Goal: Task Accomplishment & Management: Use online tool/utility

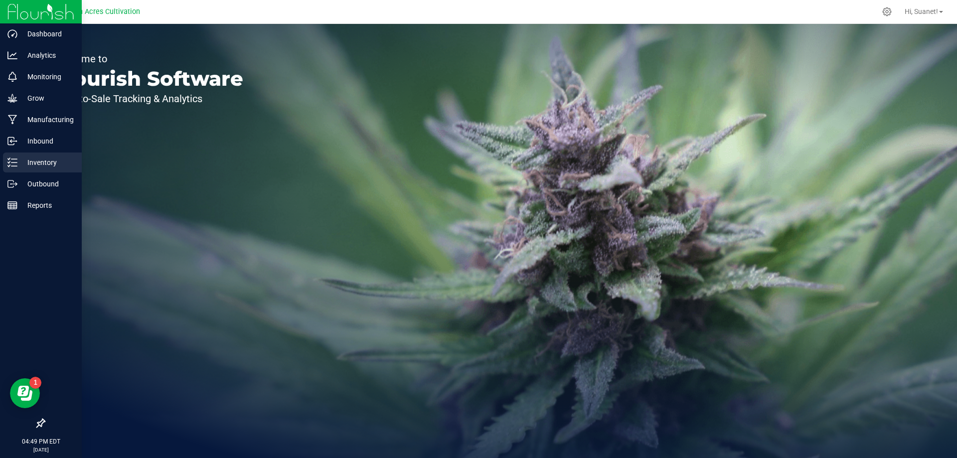
click at [42, 157] on p "Inventory" at bounding box center [47, 163] width 60 height 12
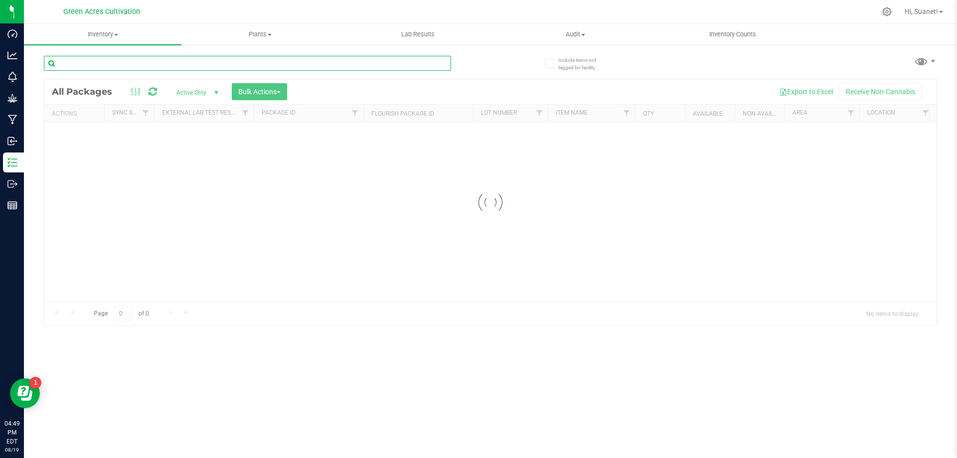
click at [198, 61] on input "text" at bounding box center [247, 63] width 407 height 15
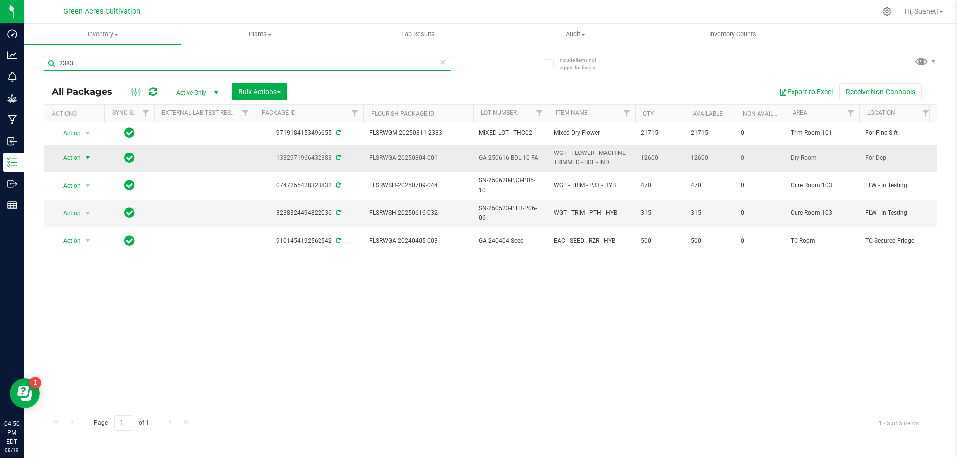
type input "2383"
click at [85, 157] on span "select" at bounding box center [88, 158] width 8 height 8
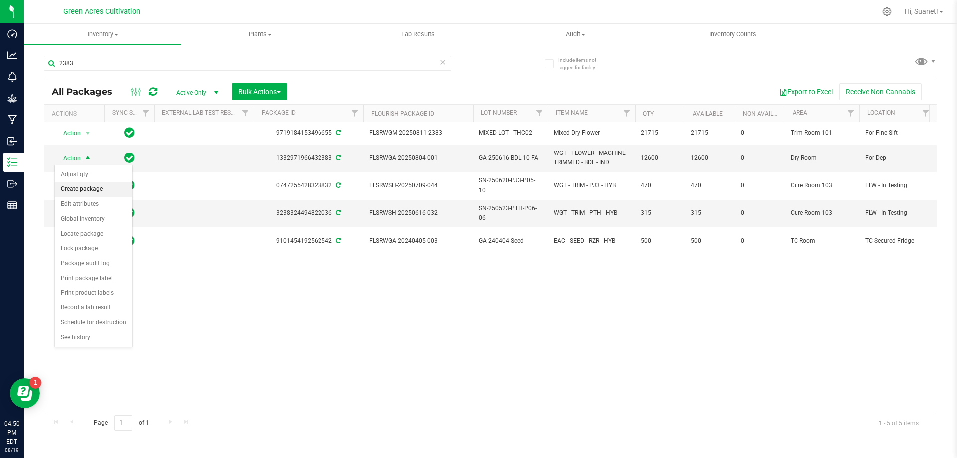
click at [81, 185] on li "Create package" at bounding box center [93, 189] width 77 height 15
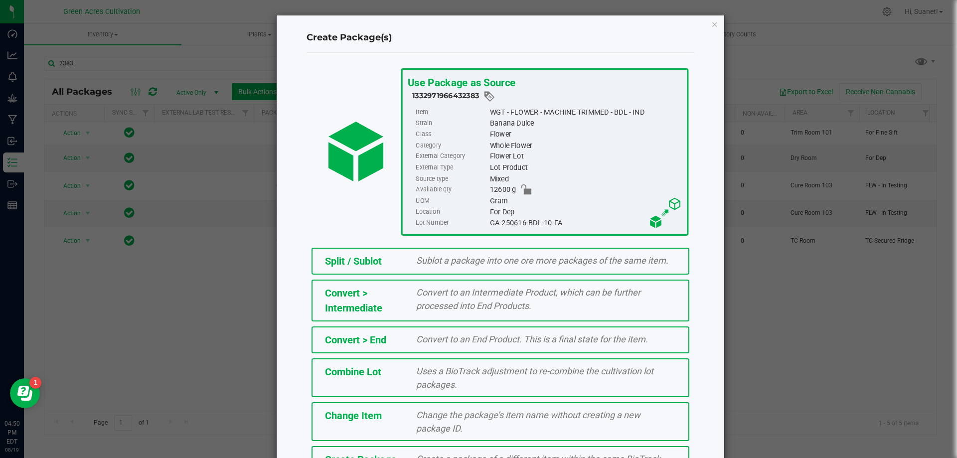
scroll to position [72, 0]
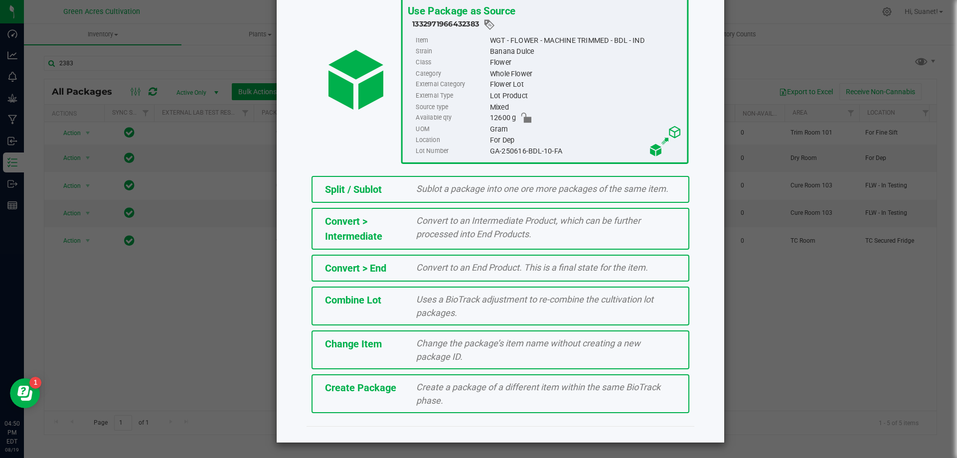
click at [409, 389] on div "Create a package of a different item within the same BioTrack phase." at bounding box center [546, 393] width 275 height 27
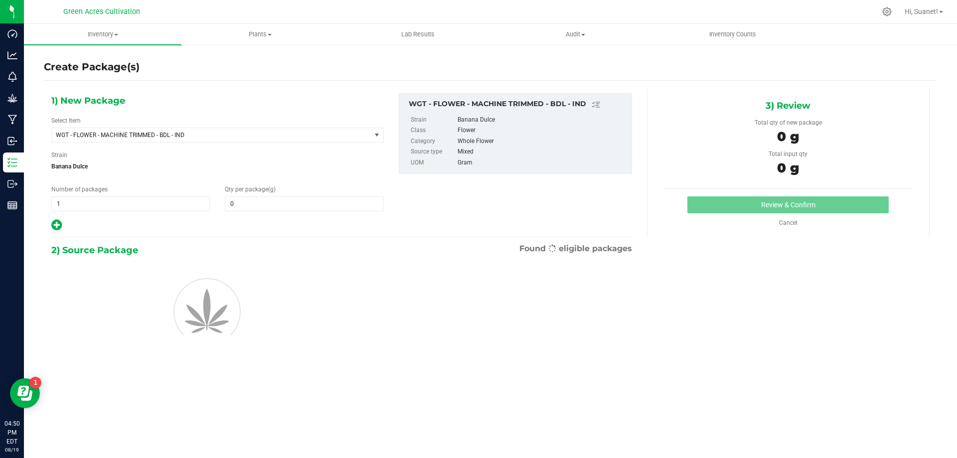
type input "0.0000"
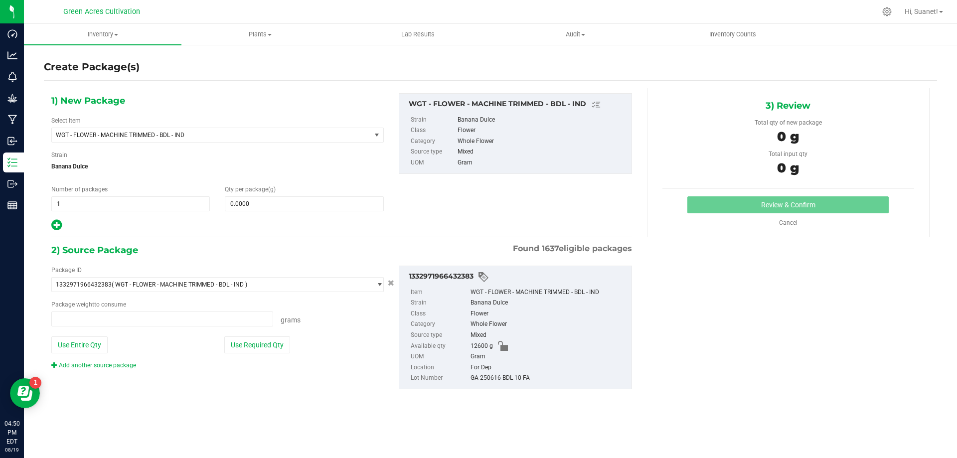
type input "0.0000 g"
click at [155, 132] on span "WGT - FLOWER - MACHINE TRIMMED - BDL - IND" at bounding box center [205, 135] width 299 height 7
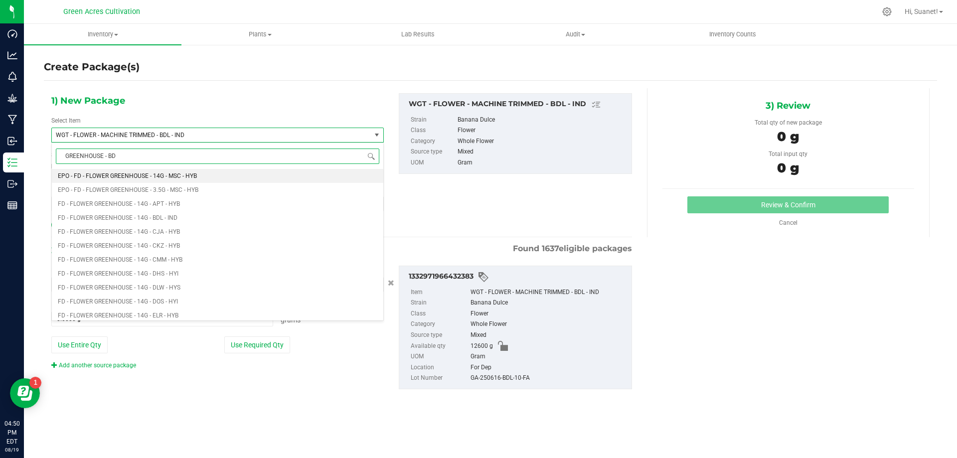
type input "GREENHOUSE - BDL"
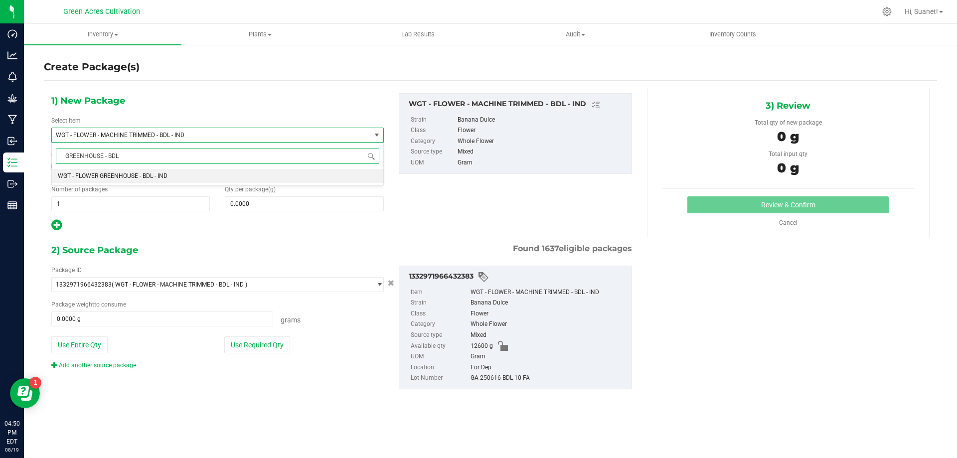
click at [135, 172] on span "WGT - FLOWER GREENHOUSE - BDL - IND" at bounding box center [113, 175] width 110 height 7
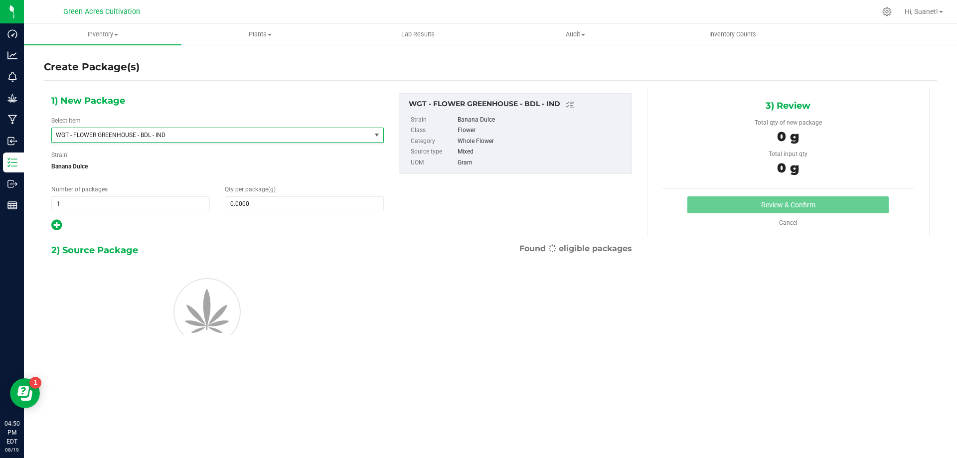
type input "0.0000"
click at [271, 207] on span at bounding box center [304, 203] width 159 height 15
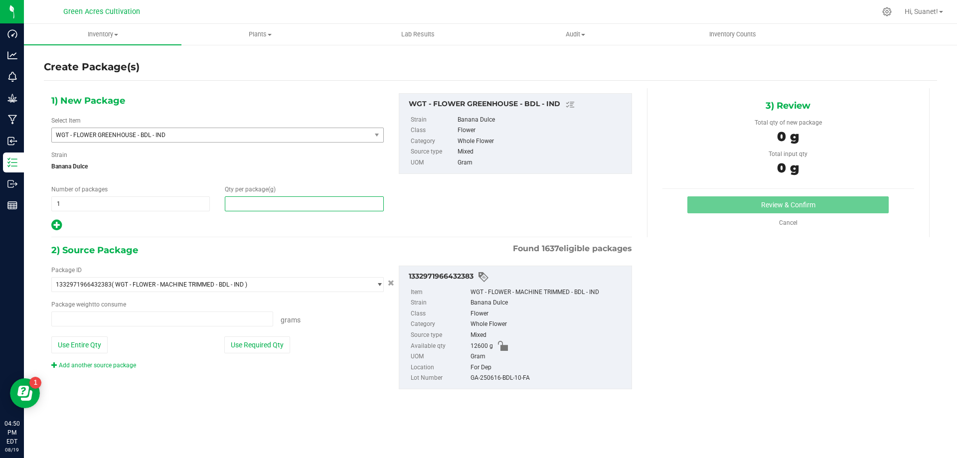
type input "0.0000 g"
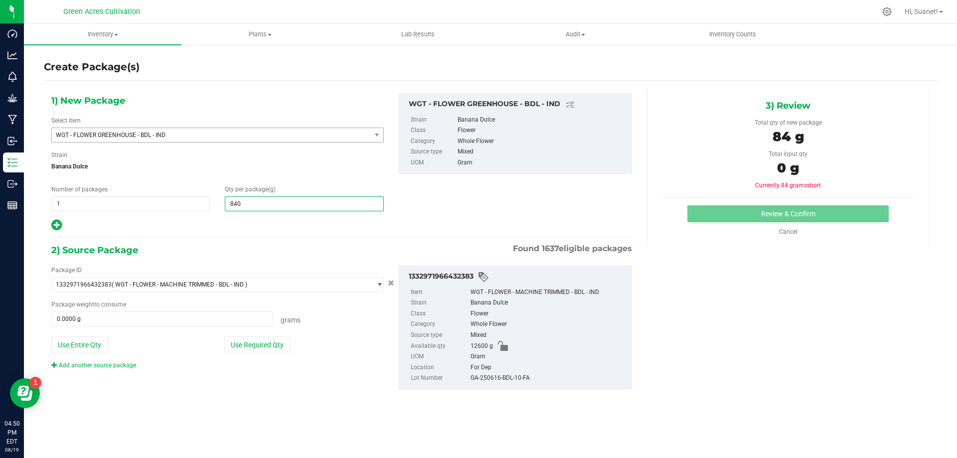
type input "8405"
type input "8,405.0000"
click at [275, 345] on button "Use Required Qty" at bounding box center [257, 344] width 66 height 17
type input "8405.0000 g"
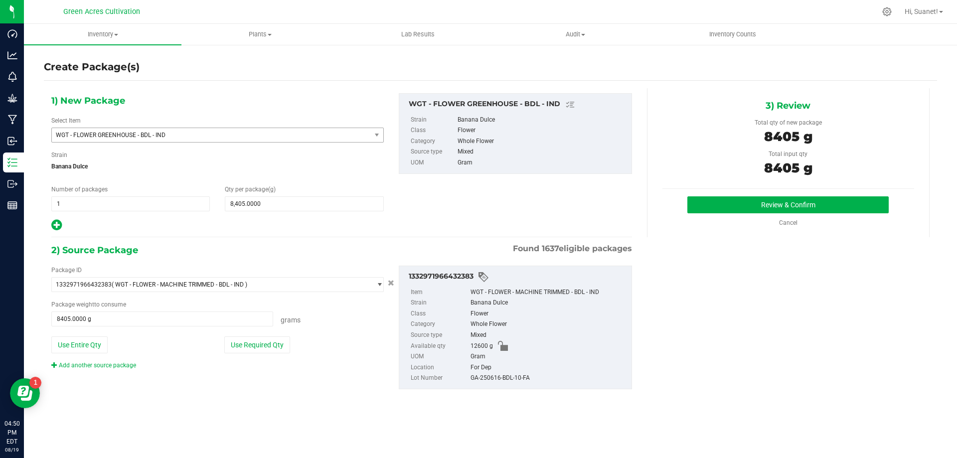
drag, startPoint x: 534, startPoint y: 378, endPoint x: 470, endPoint y: 383, distance: 64.0
click at [471, 383] on div "GA-250616-BDL-10-FA" at bounding box center [549, 378] width 156 height 11
copy div "GA-250616-BDL-10-FA"
click at [765, 201] on button "Review & Confirm" at bounding box center [787, 204] width 201 height 17
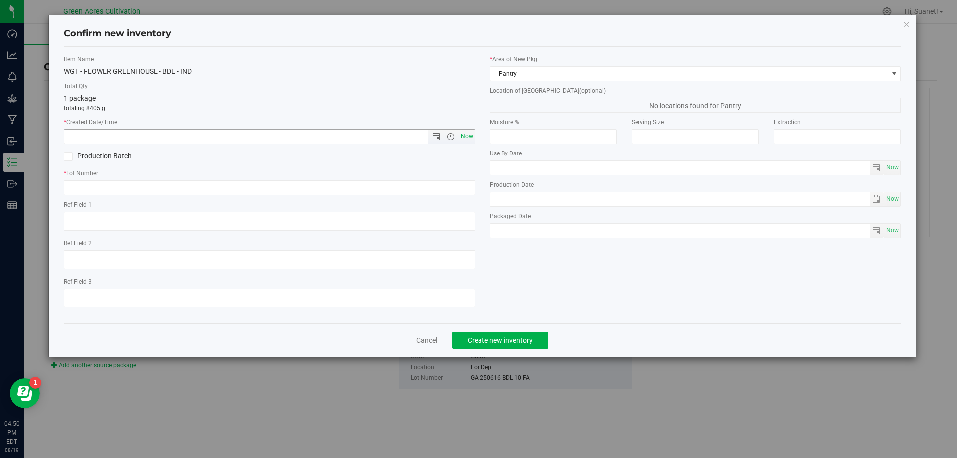
click at [466, 136] on span "Now" at bounding box center [466, 136] width 17 height 14
type input "8/19/2025 4:50 PM"
click at [188, 186] on input "text" at bounding box center [269, 187] width 411 height 15
paste input "GA-250616-BDL-10-FA"
type input "GA-250616-BDL-10-FA"
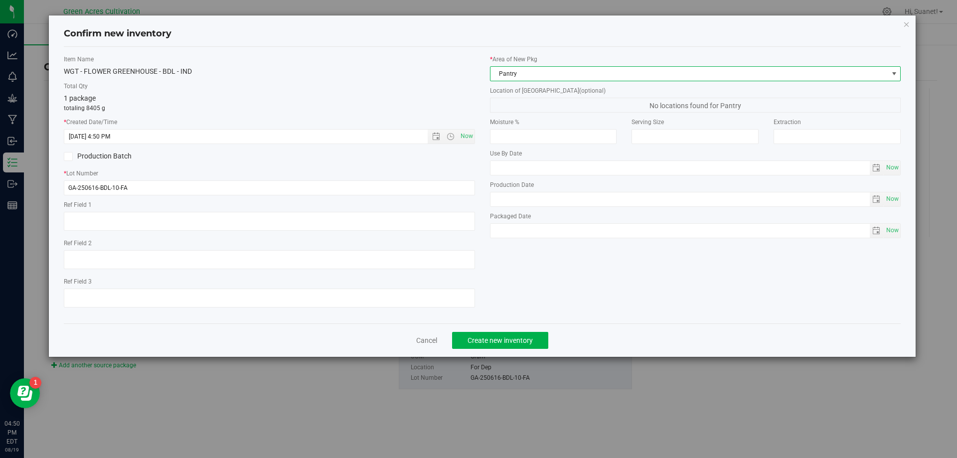
click at [530, 74] on span "Pantry" at bounding box center [690, 74] width 398 height 14
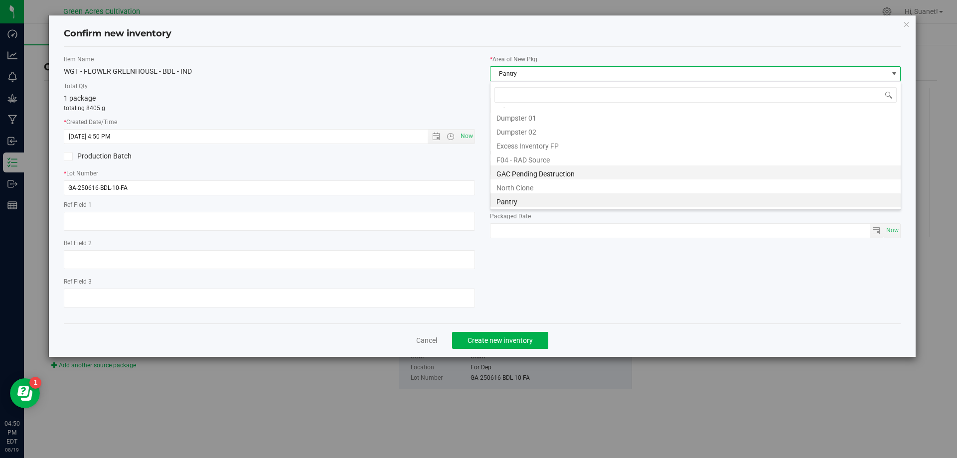
scroll to position [32, 0]
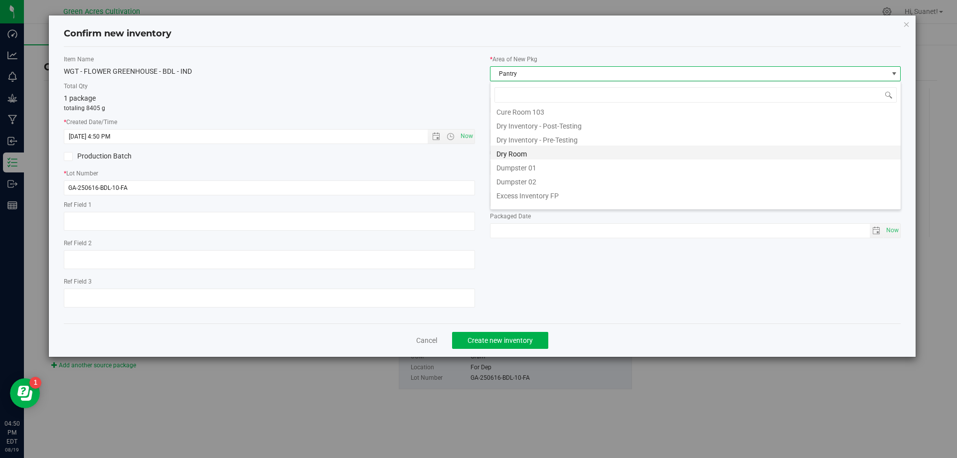
click at [526, 153] on li "Dry Room" at bounding box center [696, 153] width 410 height 14
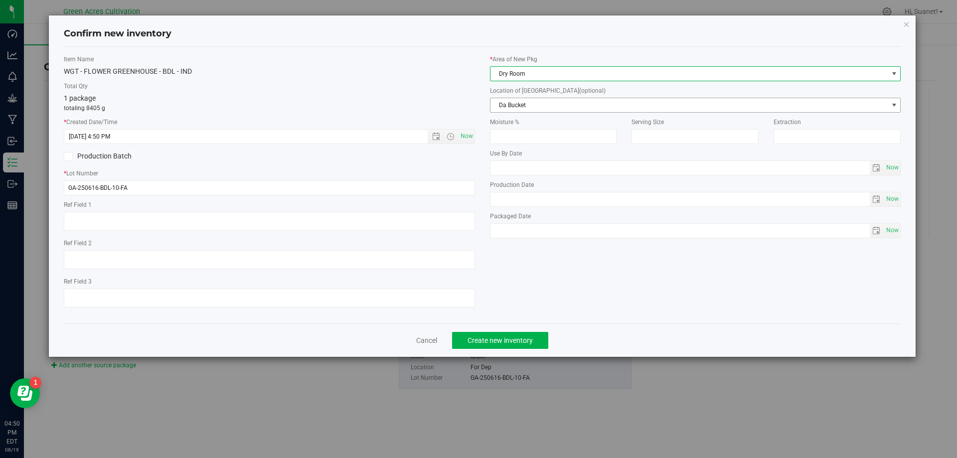
click at [553, 101] on span "Da Bucket" at bounding box center [690, 105] width 398 height 14
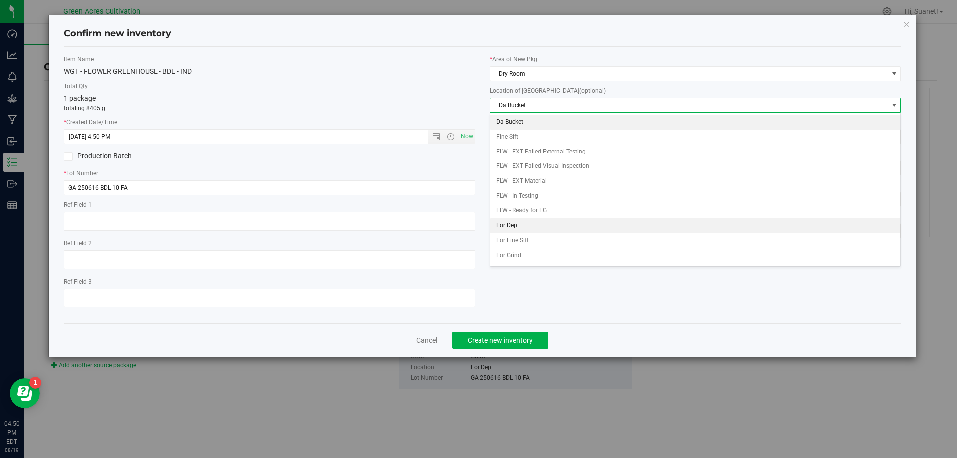
click at [514, 224] on li "For Dep" at bounding box center [696, 225] width 410 height 15
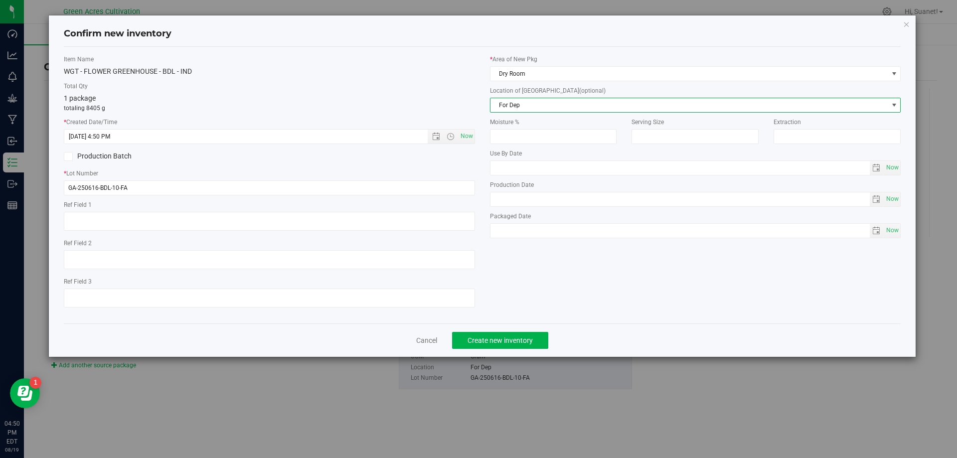
click at [660, 291] on div "Item Name WGT - FLOWER GREENHOUSE - BDL - IND Total Qty 1 package totaling 8405…" at bounding box center [482, 185] width 852 height 261
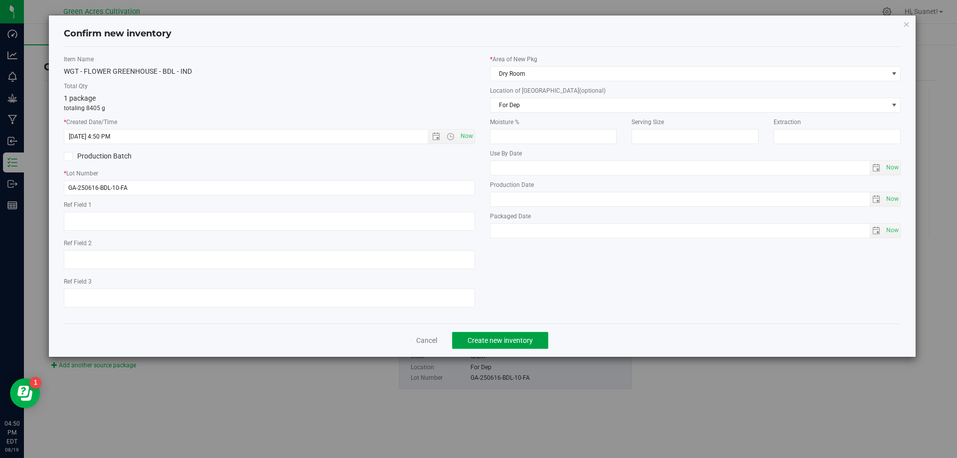
click at [515, 340] on span "Create new inventory" at bounding box center [500, 340] width 65 height 8
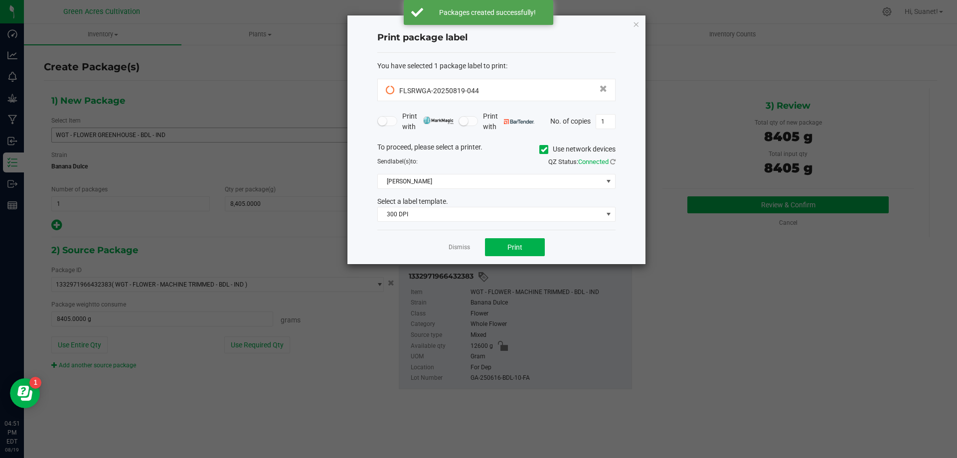
click at [545, 150] on icon at bounding box center [544, 150] width 6 height 0
click at [0, 0] on input "Use network devices" at bounding box center [0, 0] width 0 height 0
click at [428, 178] on span at bounding box center [490, 181] width 225 height 14
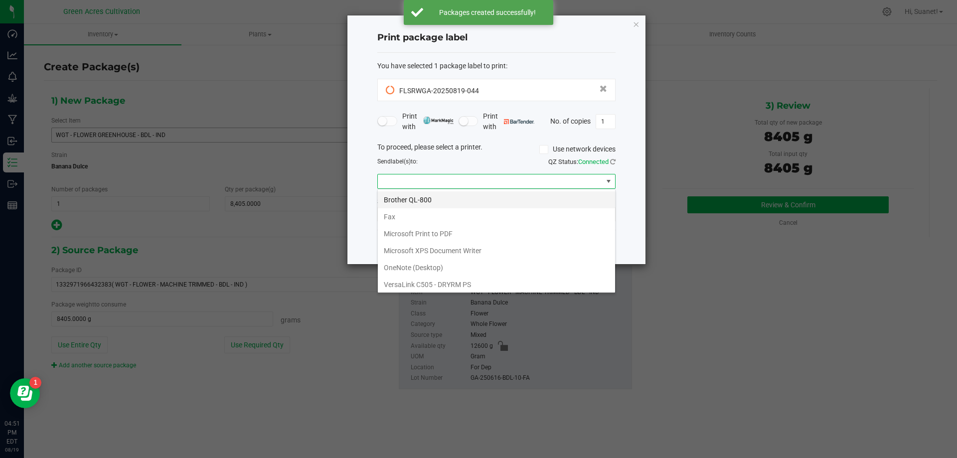
scroll to position [19, 0]
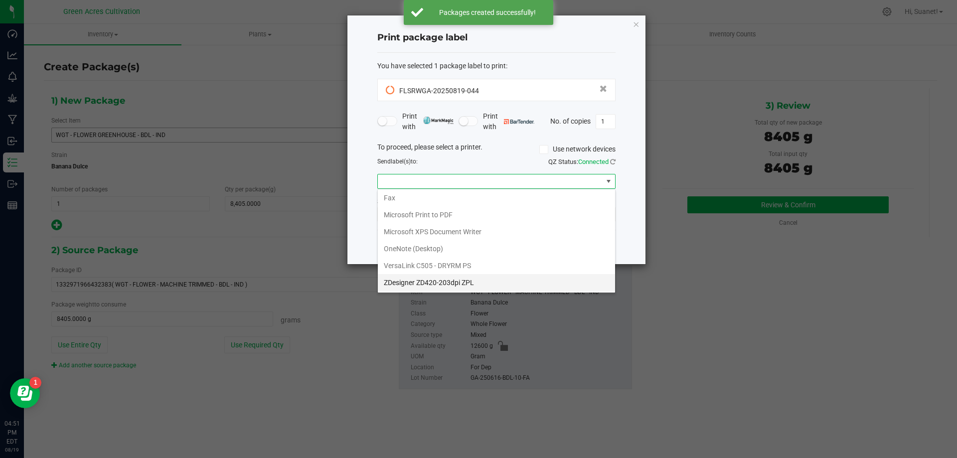
click at [391, 280] on ZPL "ZDesigner ZD420-203dpi ZPL" at bounding box center [496, 282] width 237 height 17
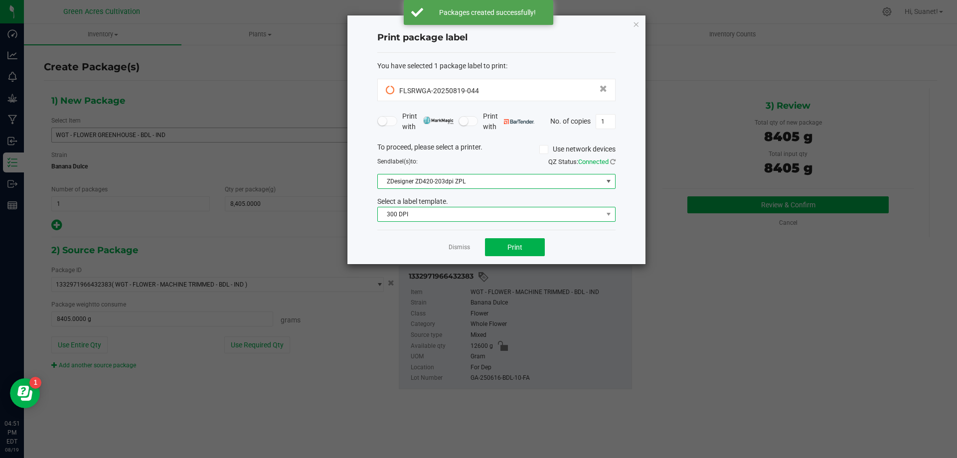
click at [477, 215] on span "300 DPI" at bounding box center [490, 214] width 225 height 14
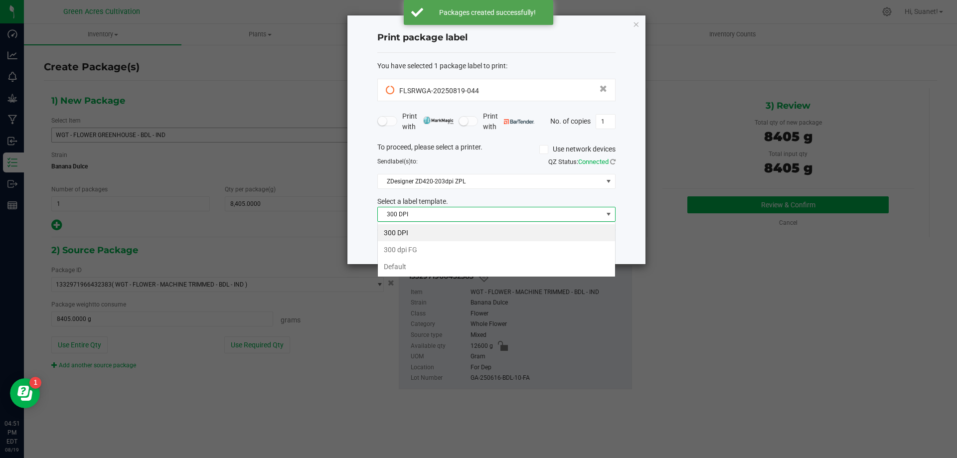
scroll to position [15, 238]
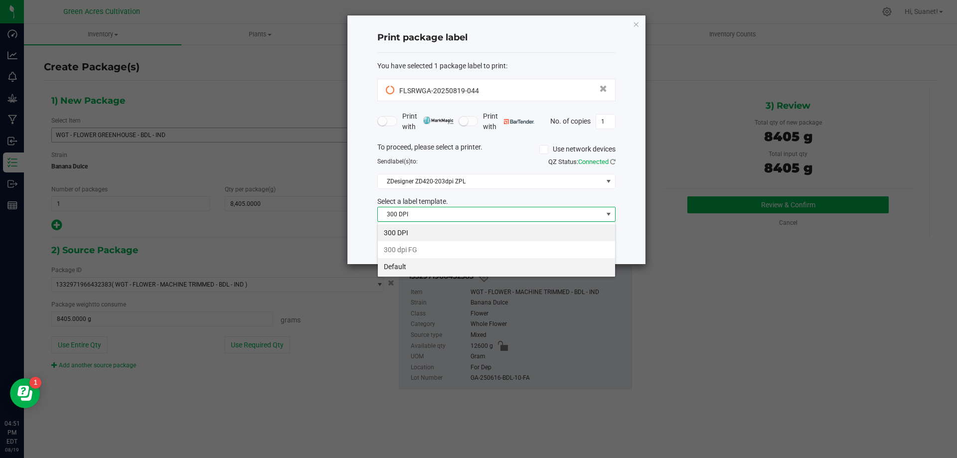
click at [403, 266] on li "Default" at bounding box center [496, 266] width 237 height 17
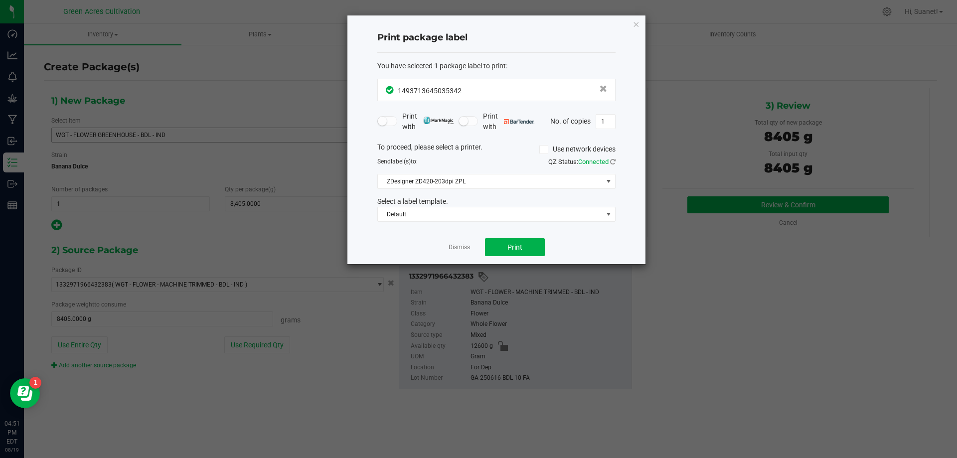
click at [550, 235] on div "Dismiss Print" at bounding box center [496, 247] width 238 height 34
click at [522, 247] on span "Print" at bounding box center [514, 247] width 15 height 8
click at [459, 246] on link "Dismiss" at bounding box center [459, 247] width 21 height 8
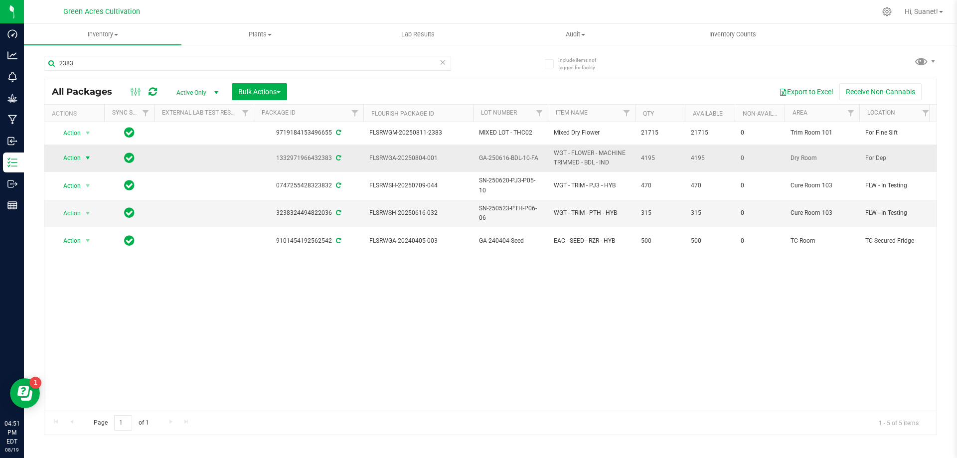
click at [81, 157] on span "Action" at bounding box center [67, 158] width 27 height 14
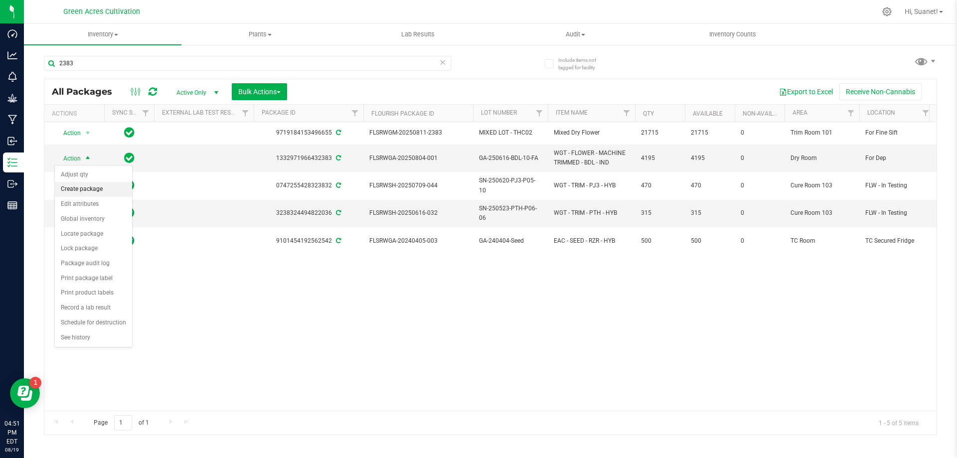
click at [84, 190] on li "Create package" at bounding box center [93, 189] width 77 height 15
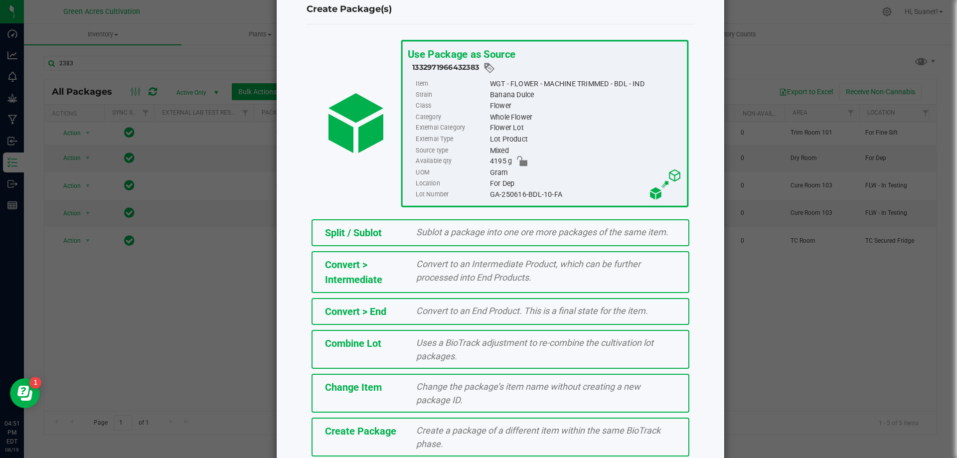
scroll to position [72, 0]
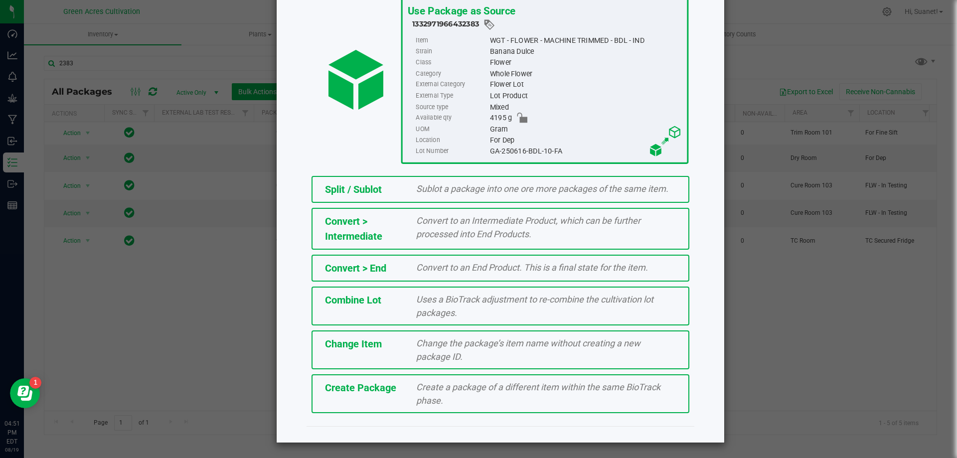
click at [367, 388] on span "Create Package" at bounding box center [360, 388] width 71 height 12
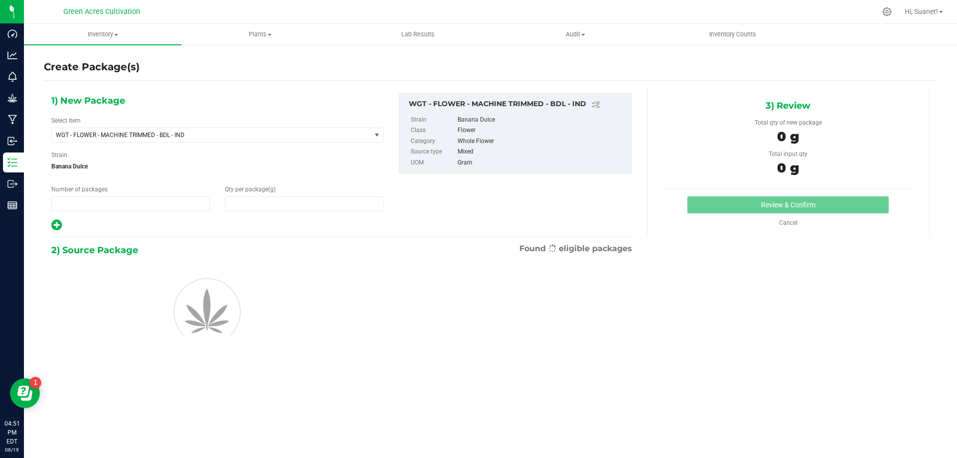
type input "1"
type input "0.0000"
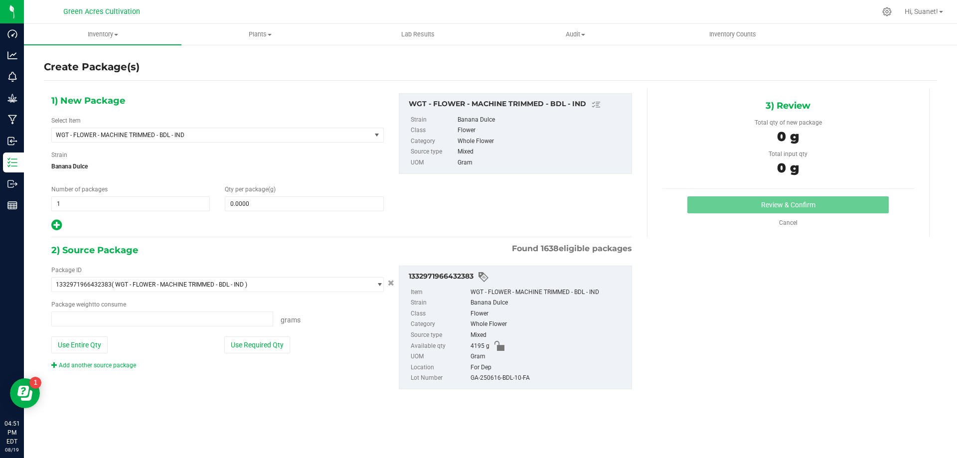
type input "0.0000 g"
click at [253, 206] on span at bounding box center [304, 203] width 159 height 15
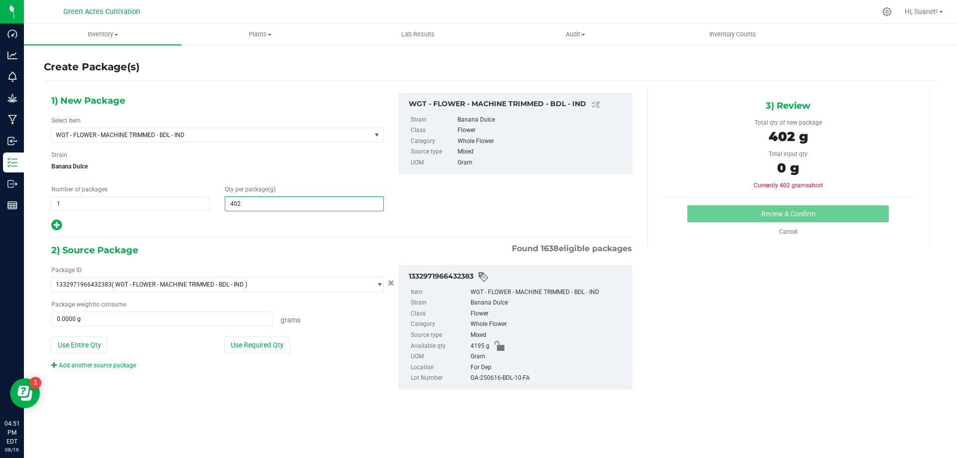
type input "4020"
type input "4,020.0000"
click at [248, 351] on button "Use Required Qty" at bounding box center [257, 344] width 66 height 17
type input "4020.0000 g"
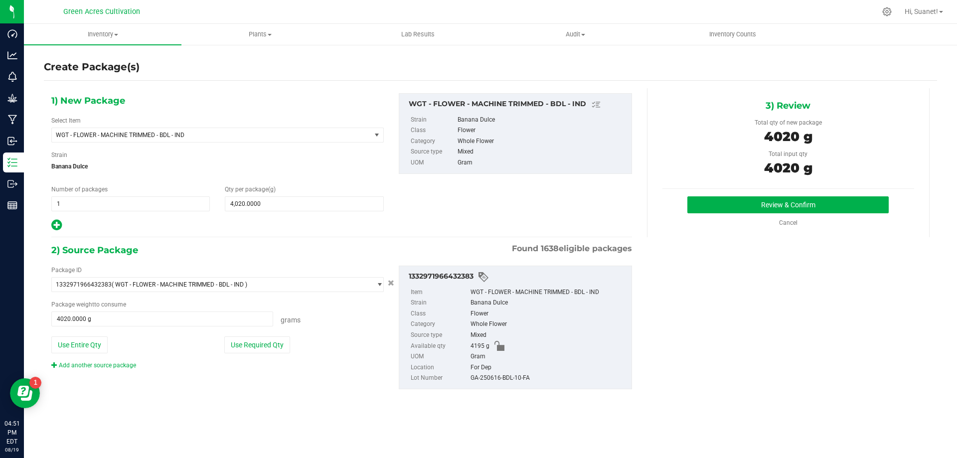
drag, startPoint x: 531, startPoint y: 374, endPoint x: 470, endPoint y: 380, distance: 61.1
click at [471, 380] on div "GA-250616-BDL-10-FA" at bounding box center [549, 378] width 156 height 11
copy div "GA-250616-BDL-10-FA"
click at [789, 201] on button "Review & Confirm" at bounding box center [787, 204] width 201 height 17
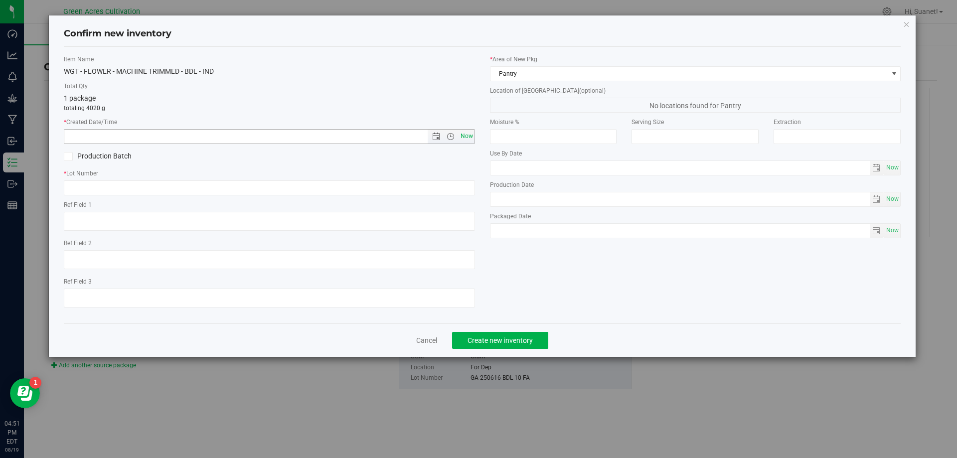
click at [470, 137] on span "Now" at bounding box center [466, 136] width 17 height 14
type input "8/19/2025 4:51 PM"
click at [285, 185] on input "text" at bounding box center [269, 187] width 411 height 15
paste input "GA-250616-BDL-10-FA"
type input "GA-250616-BDL-10-FA"
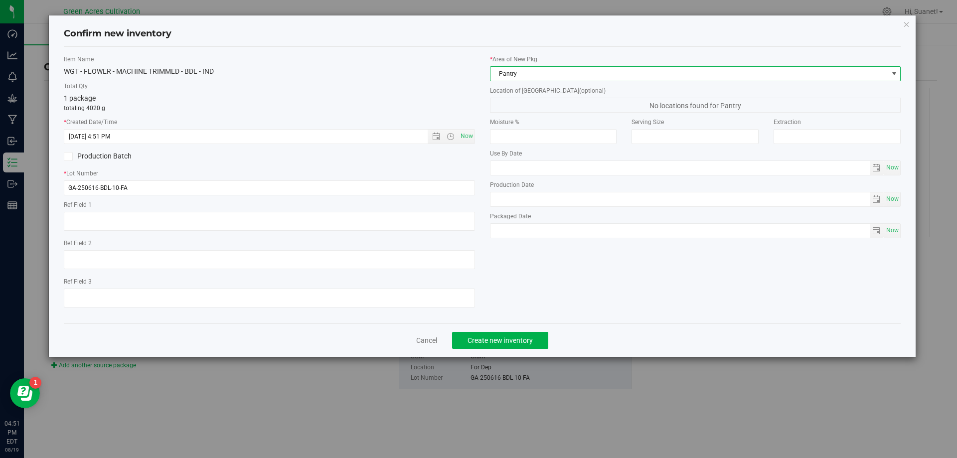
click at [514, 72] on span "Pantry" at bounding box center [690, 74] width 398 height 14
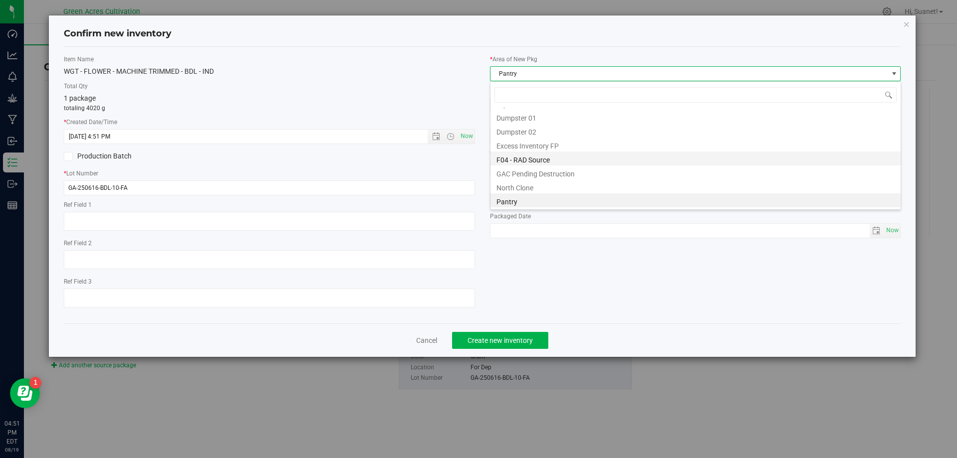
scroll to position [32, 0]
click at [524, 152] on li "Dry Room" at bounding box center [696, 153] width 410 height 14
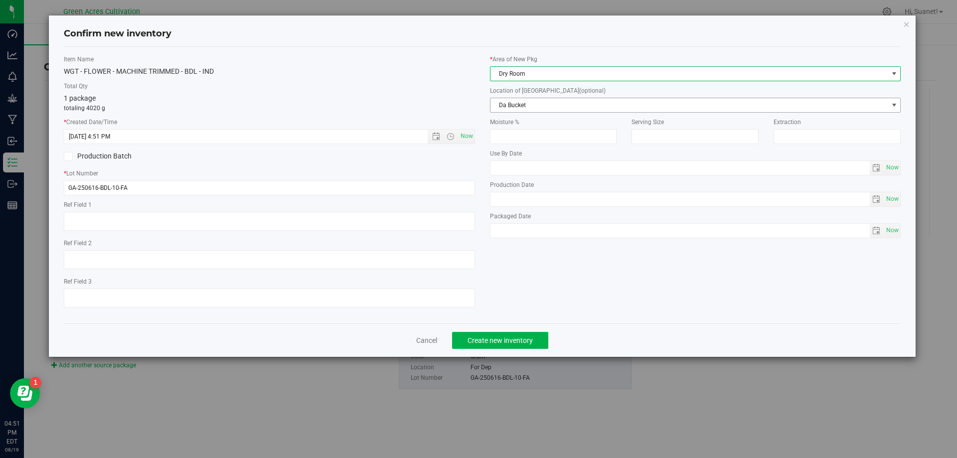
click at [538, 107] on span "Da Bucket" at bounding box center [690, 105] width 398 height 14
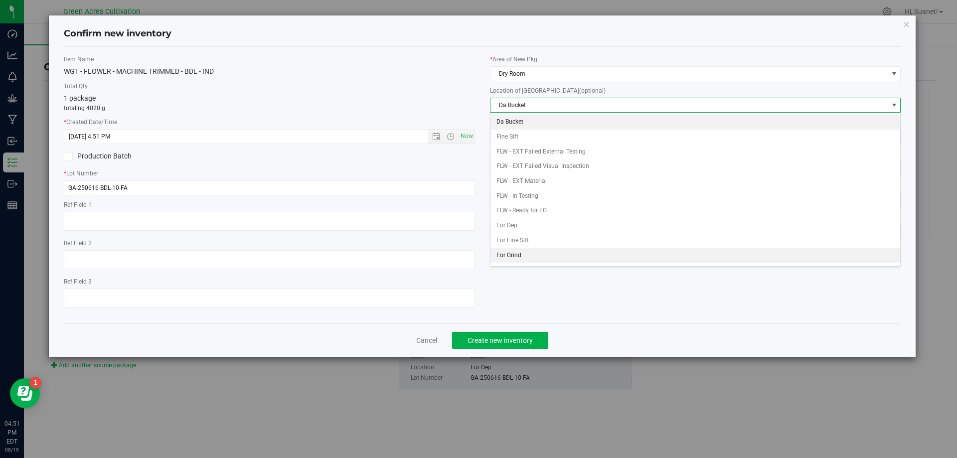
click at [515, 255] on li "For Grind" at bounding box center [696, 255] width 410 height 15
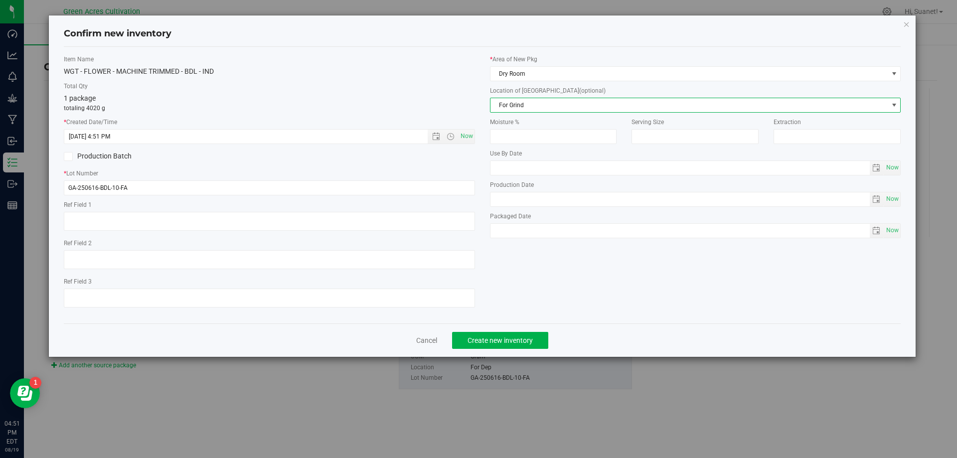
click at [515, 293] on div "Item Name WGT - FLOWER - MACHINE TRIMMED - BDL - IND Total Qty 1 package totali…" at bounding box center [482, 185] width 852 height 261
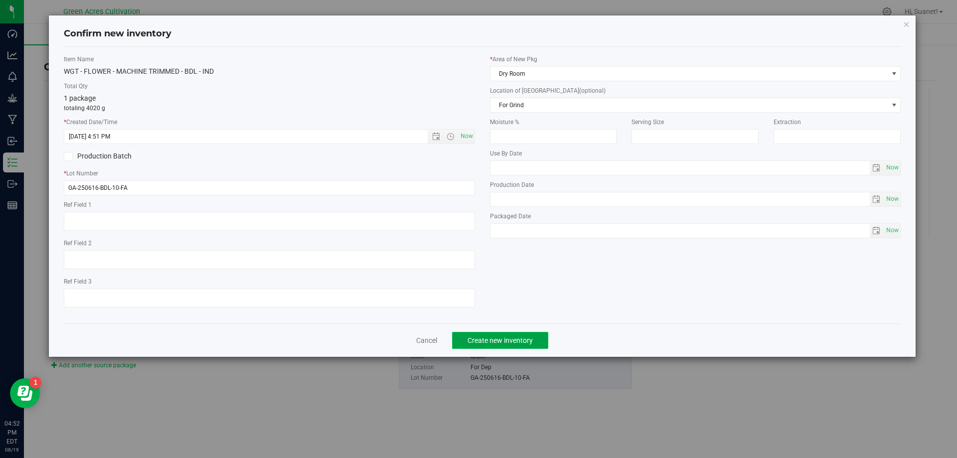
click at [514, 339] on span "Create new inventory" at bounding box center [500, 340] width 65 height 8
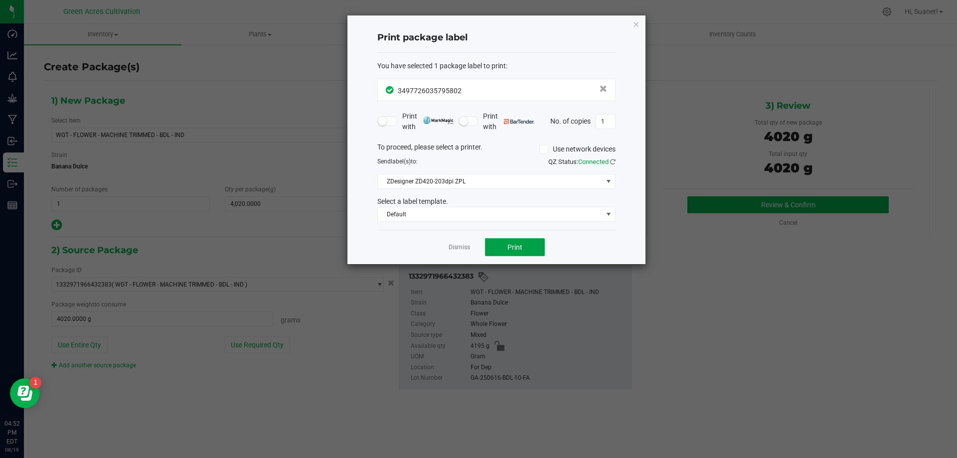
click at [514, 244] on span "Print" at bounding box center [514, 247] width 15 height 8
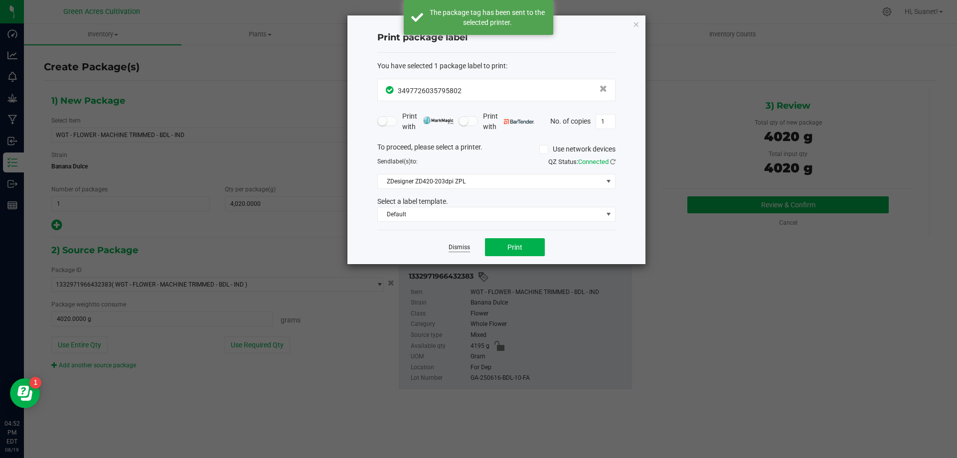
click at [458, 247] on link "Dismiss" at bounding box center [459, 247] width 21 height 8
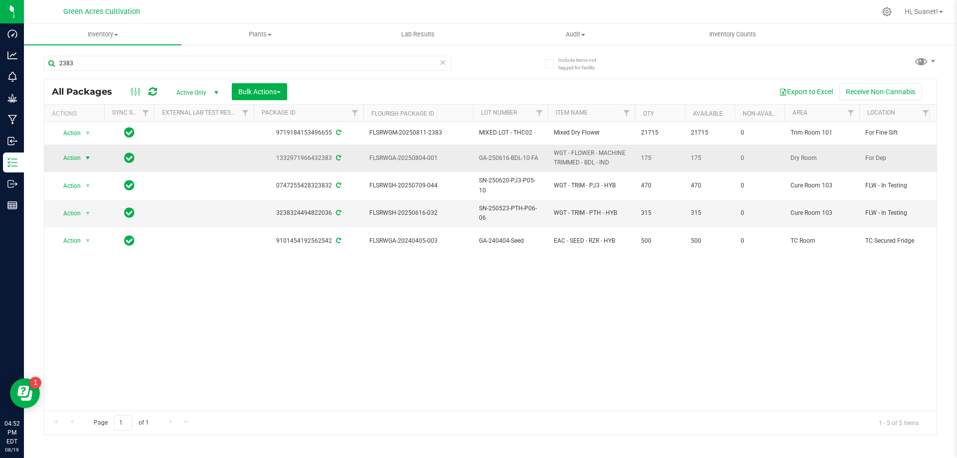
click at [85, 157] on span "select" at bounding box center [88, 158] width 8 height 8
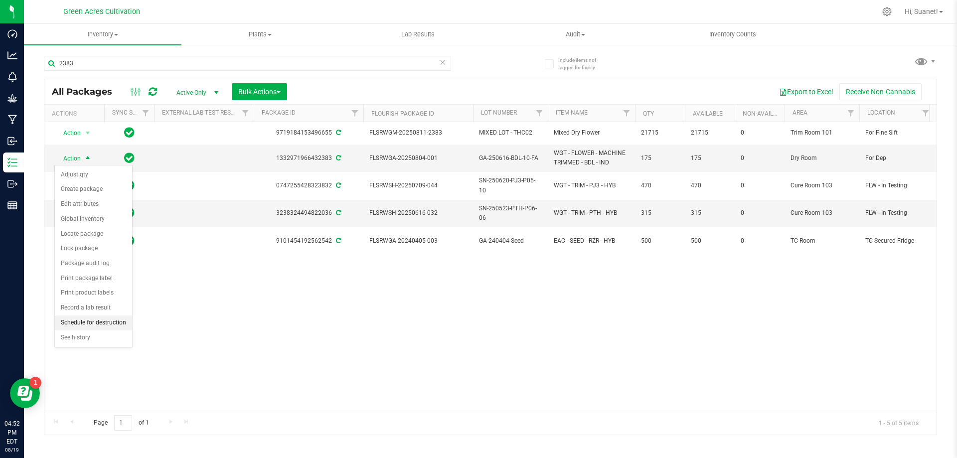
click at [93, 319] on li "Schedule for destruction" at bounding box center [93, 323] width 77 height 15
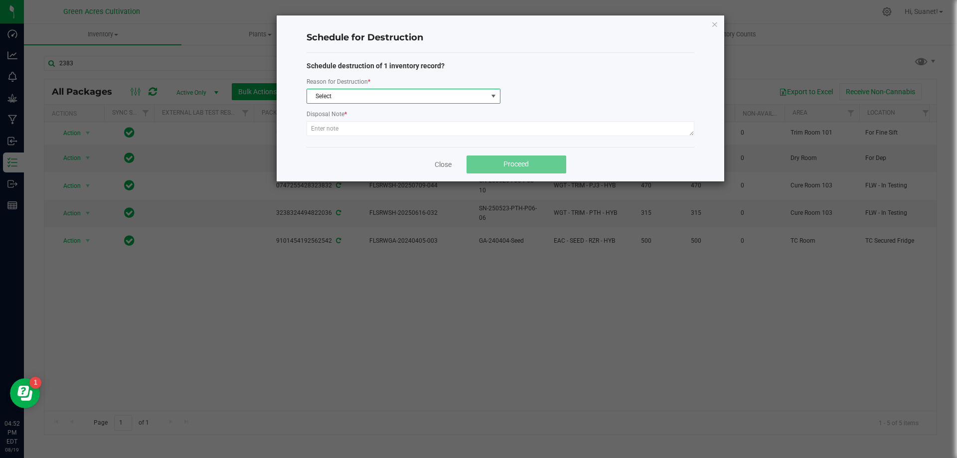
click at [400, 96] on span "Select" at bounding box center [397, 96] width 180 height 14
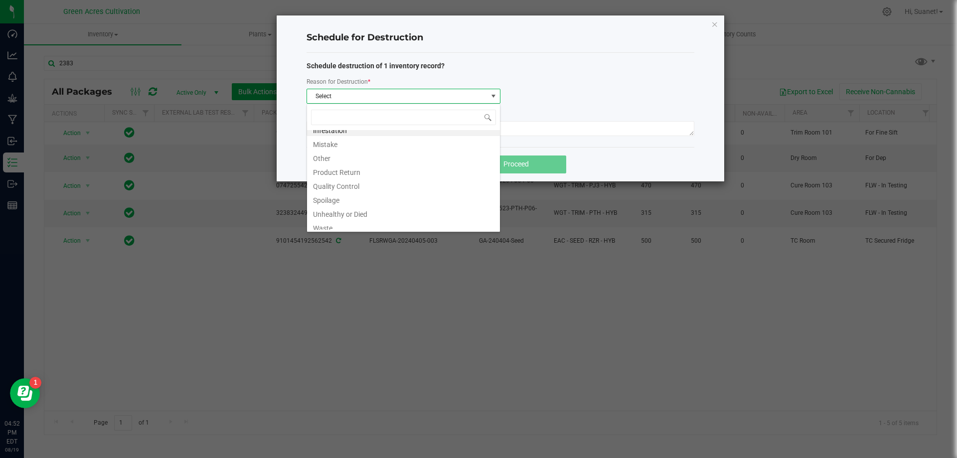
scroll to position [12, 0]
click at [328, 225] on li "Waste" at bounding box center [403, 223] width 193 height 14
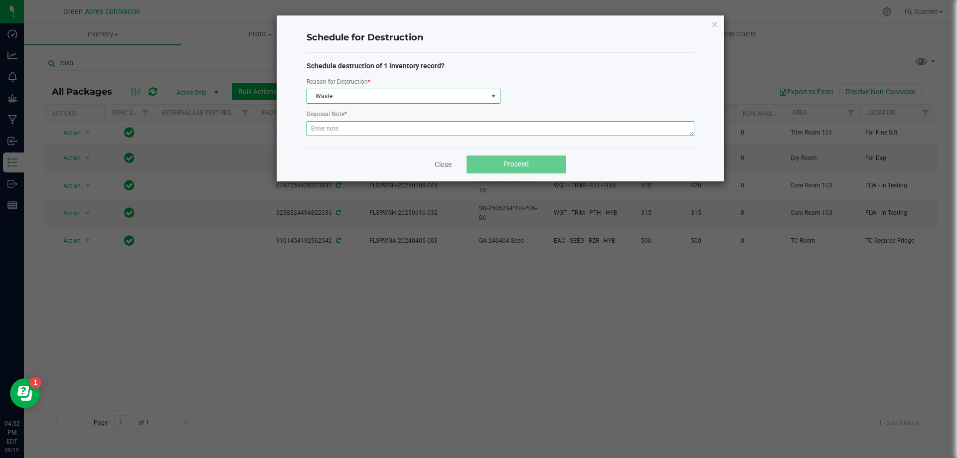
click at [338, 132] on textarea at bounding box center [501, 128] width 388 height 15
type textarea "Post QC"
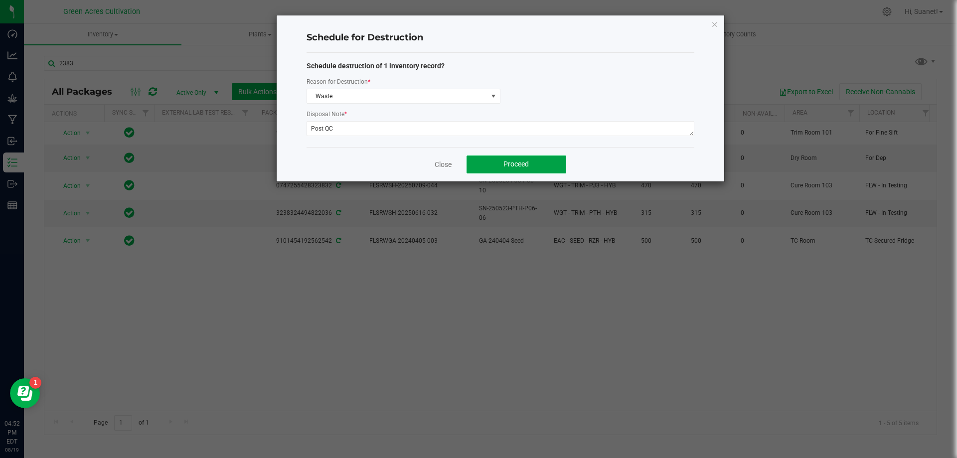
click at [545, 164] on button "Proceed" at bounding box center [517, 165] width 100 height 18
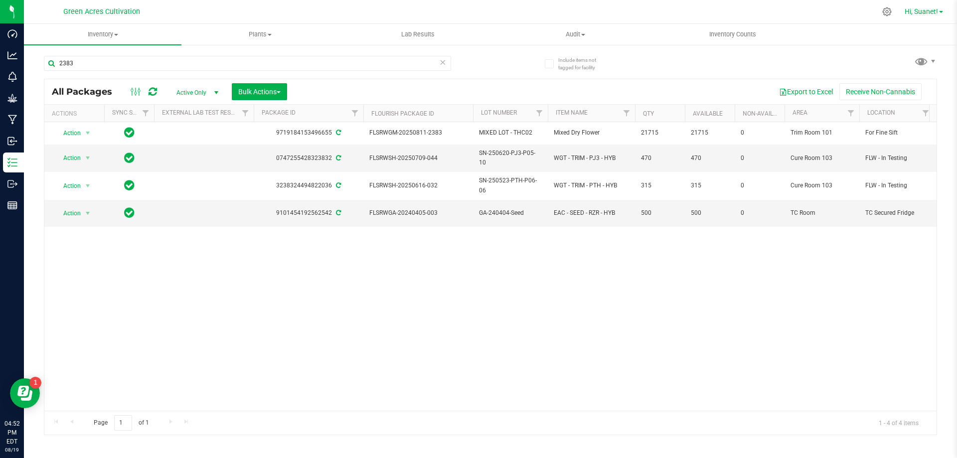
click at [929, 16] on link "Hi, Suanet!" at bounding box center [924, 11] width 46 height 10
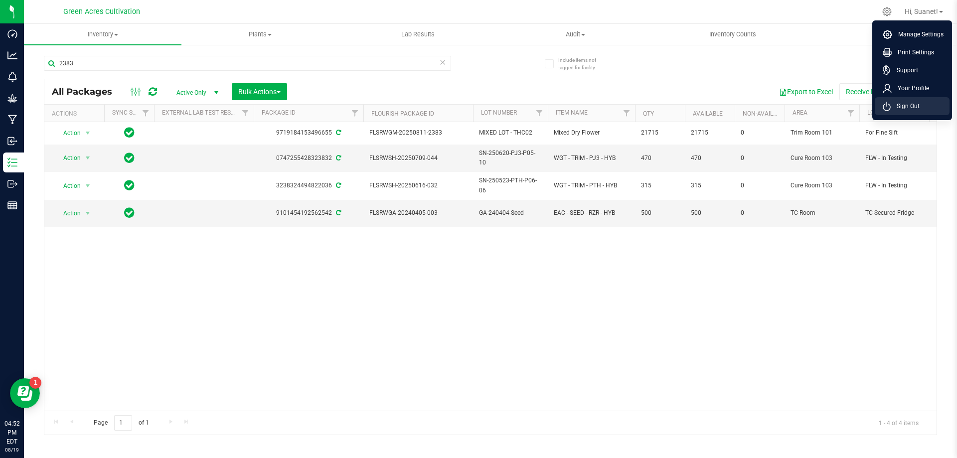
click at [913, 102] on span "Sign Out" at bounding box center [905, 106] width 29 height 10
